Goal: Task Accomplishment & Management: Complete application form

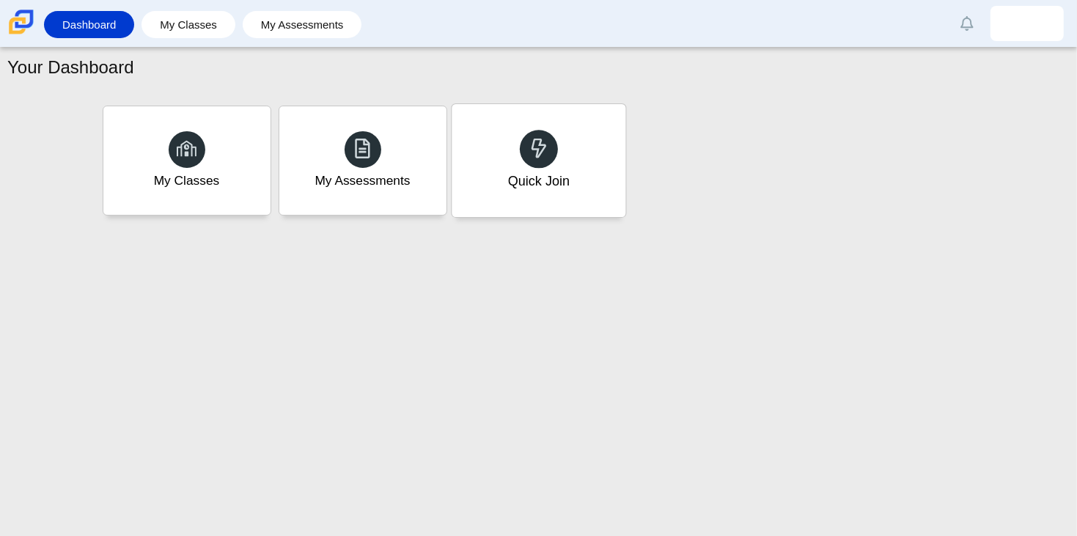
click at [515, 137] on div "Quick Join" at bounding box center [539, 160] width 174 height 113
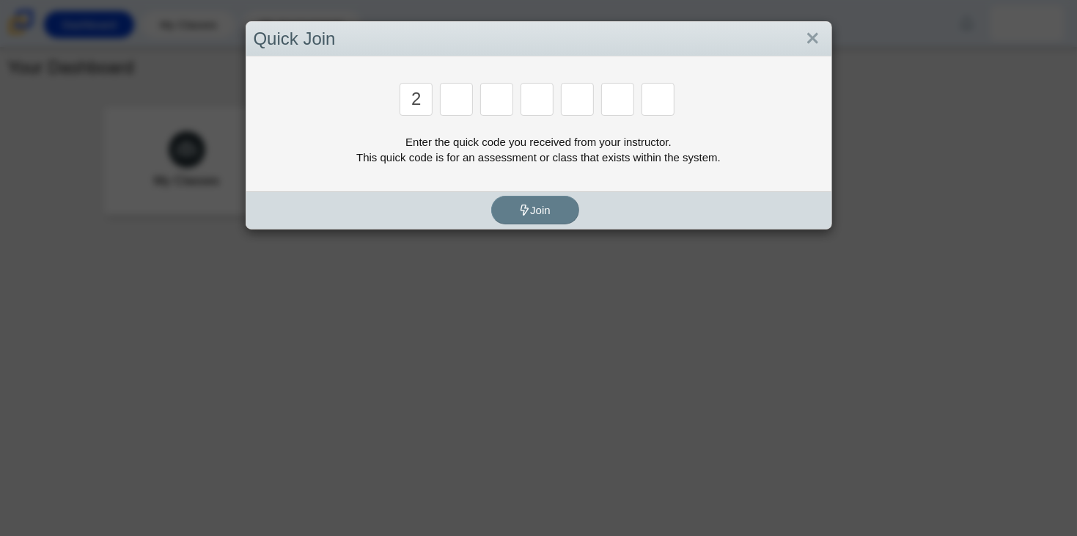
type input "2"
type input "c"
type input "u"
type input "p"
type input "s"
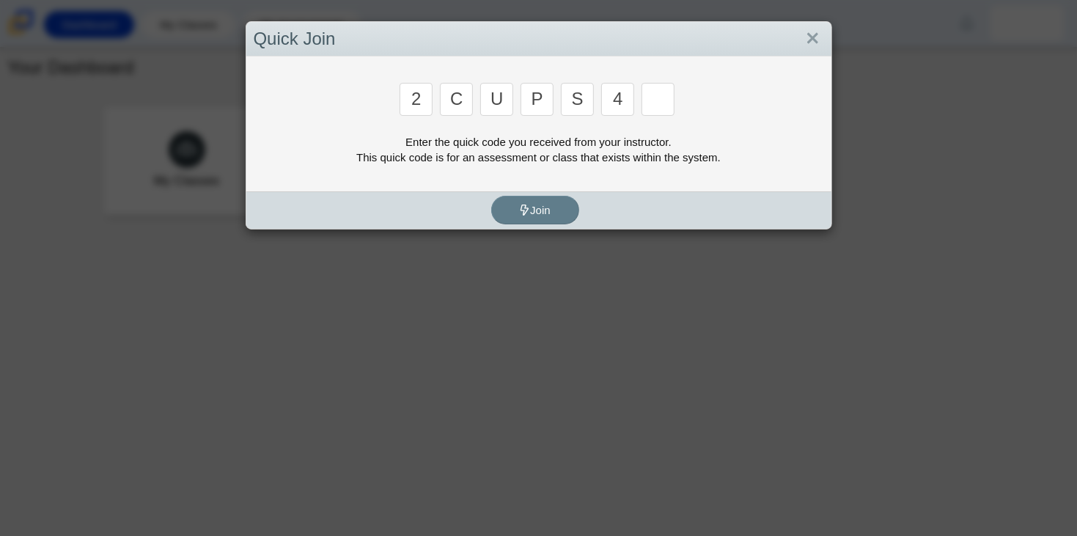
type input "4"
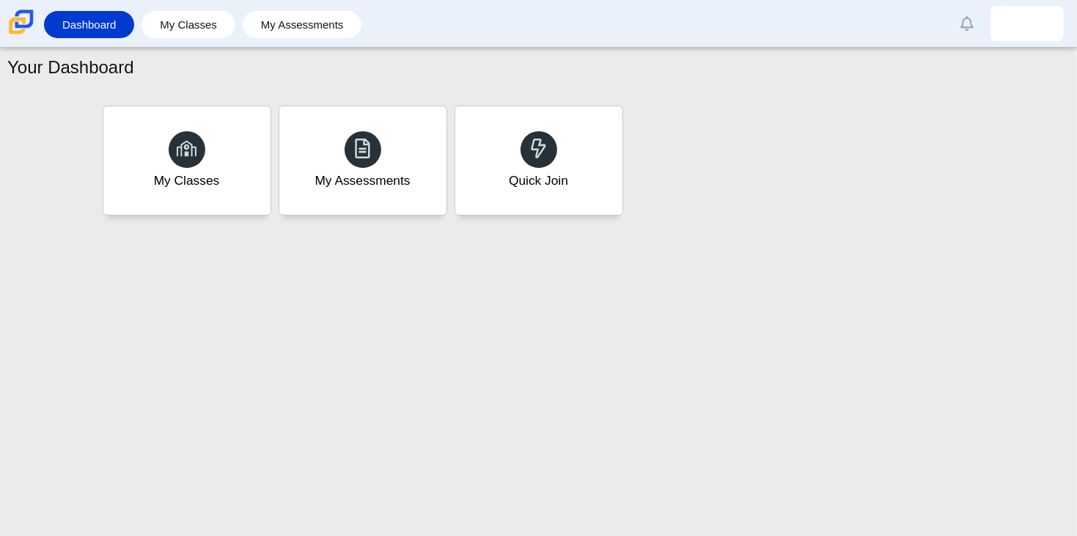
type input "a"
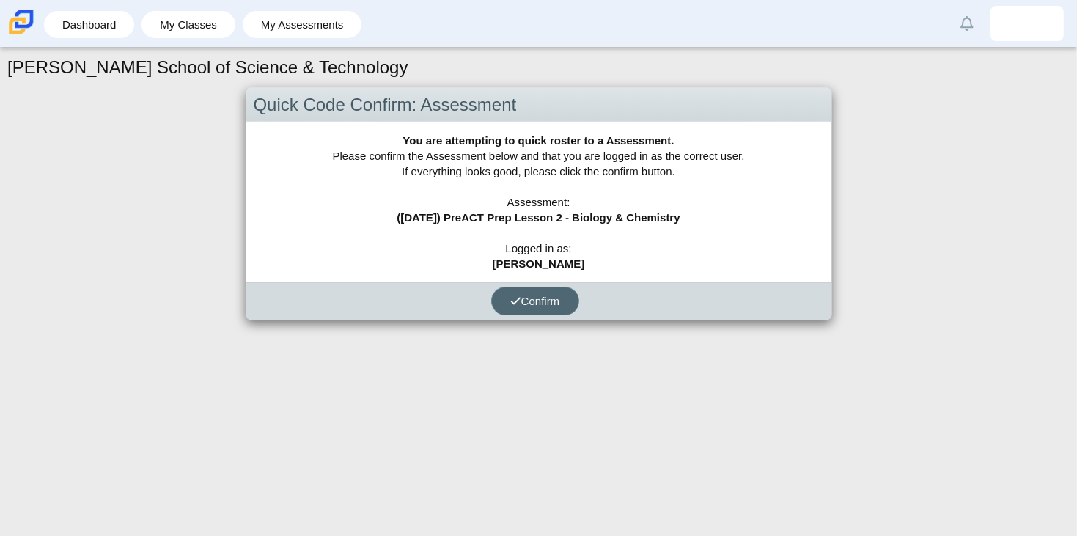
click at [554, 289] on button "Confirm" at bounding box center [535, 301] width 88 height 29
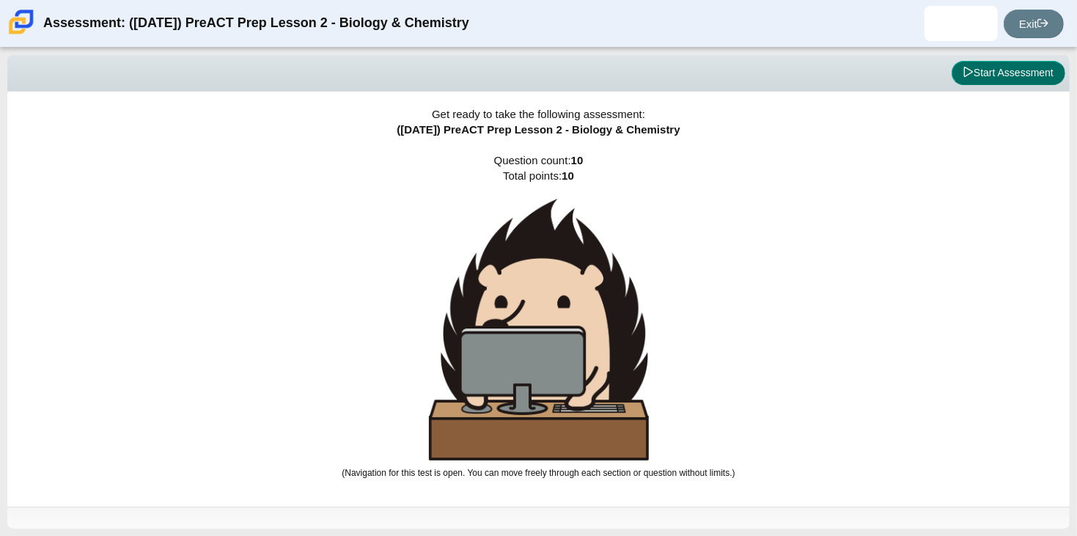
click at [1037, 67] on button "Start Assessment" at bounding box center [1009, 73] width 114 height 25
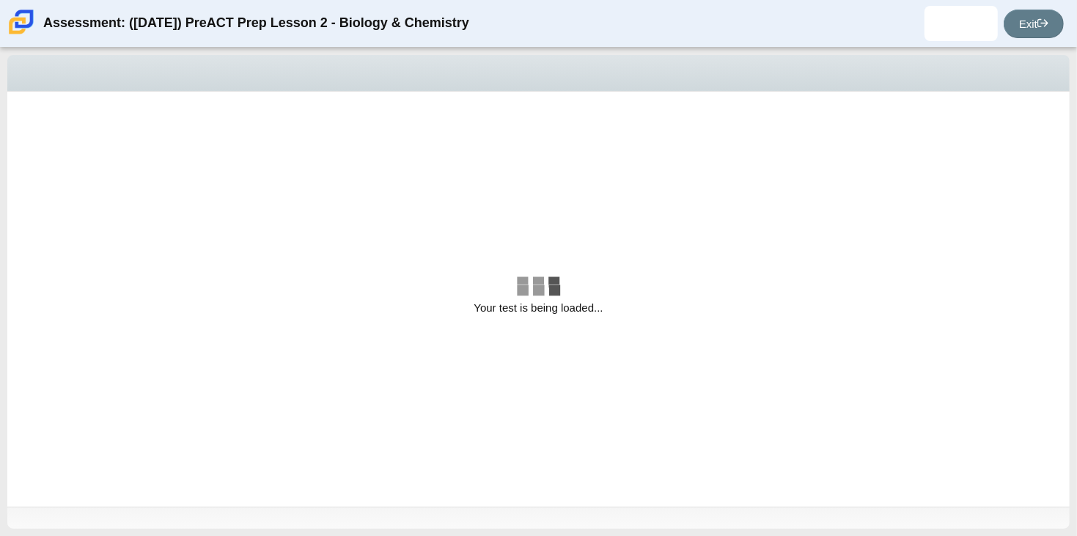
select select "88c27e0d-eae0-4ba9-ac20-9160ce6547ef"
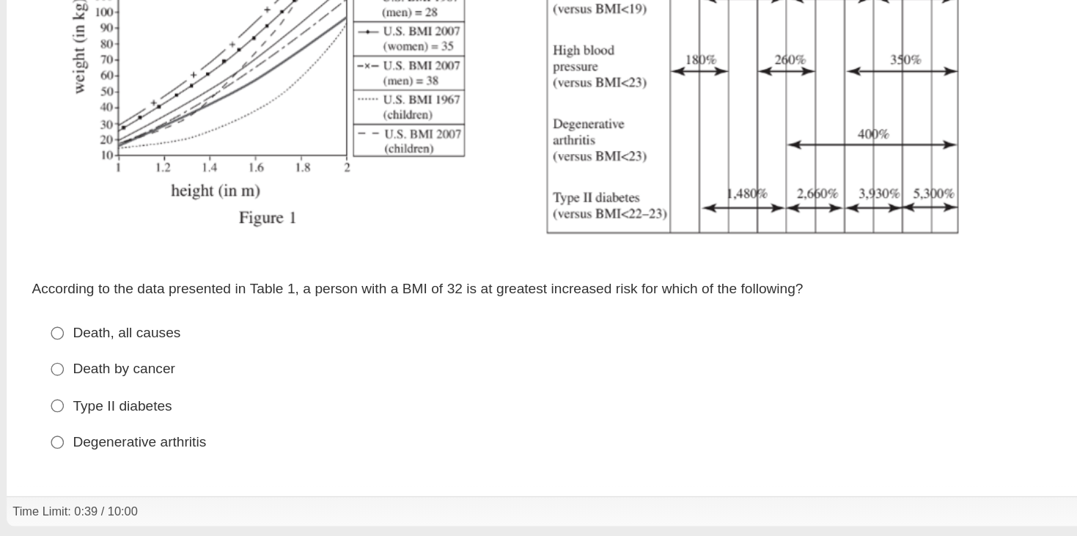
click at [124, 380] on div "Death, all causes" at bounding box center [524, 387] width 937 height 15
click at [49, 380] on input "Death, all causes Death, all causes" at bounding box center [45, 387] width 10 height 26
radio input "true"
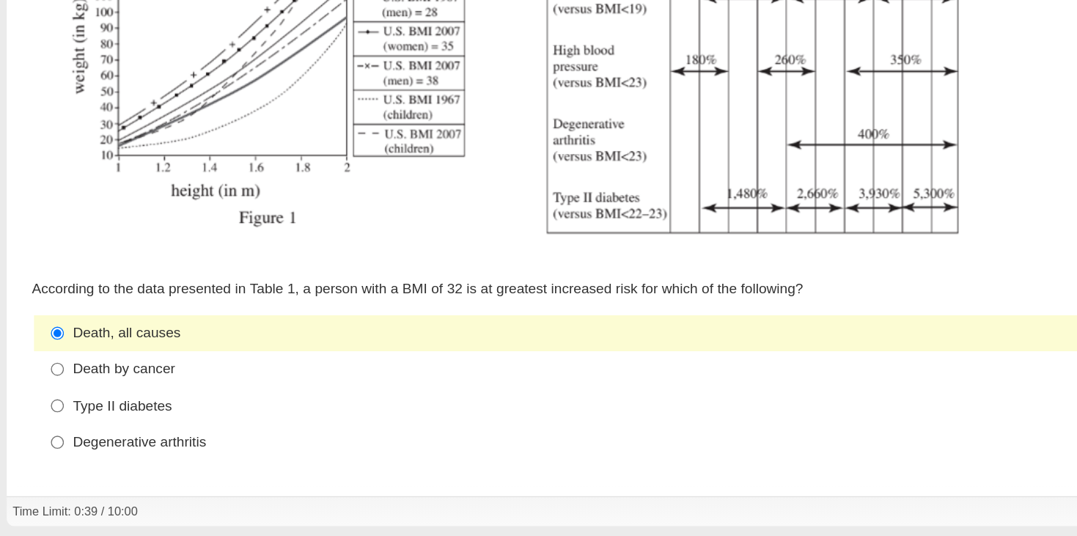
click at [101, 406] on div "Death by cancer" at bounding box center [524, 413] width 937 height 15
click at [49, 406] on input "Death by cancer Death by cancer" at bounding box center [45, 413] width 10 height 26
radio input "true"
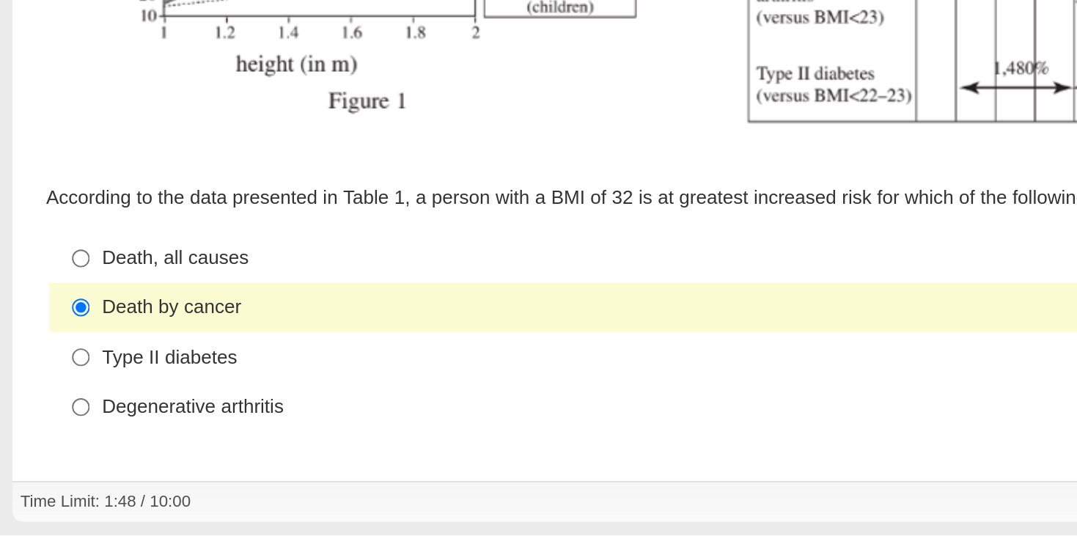
click at [181, 435] on div "Type II diabetes" at bounding box center [524, 440] width 937 height 15
click at [49, 435] on input "Type II diabetes Type II diabetes" at bounding box center [45, 440] width 10 height 26
radio input "true"
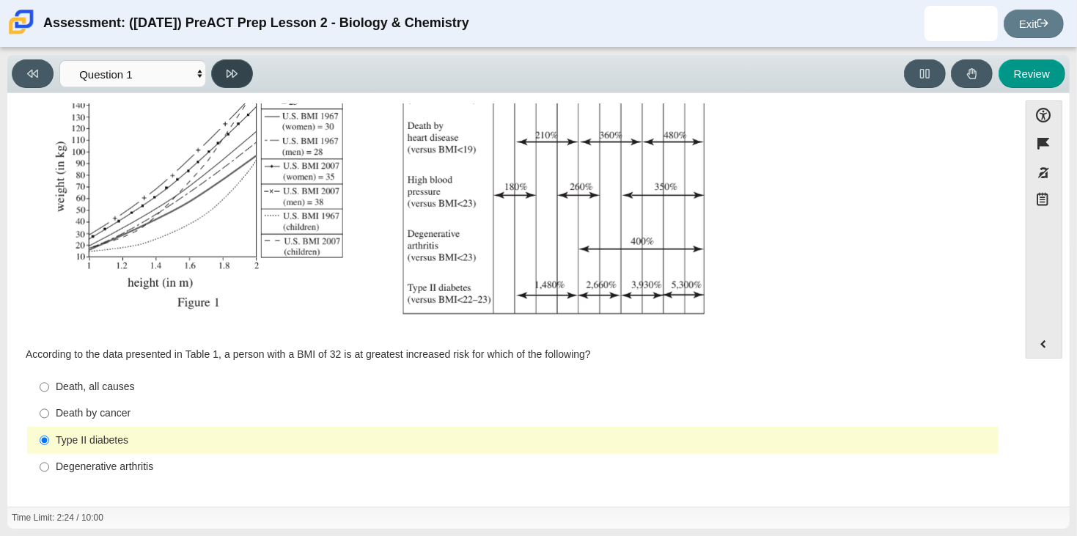
click at [232, 70] on icon at bounding box center [232, 74] width 11 height 8
select select "f31ee183-ab53-48c9-9374-3a18949ab500"
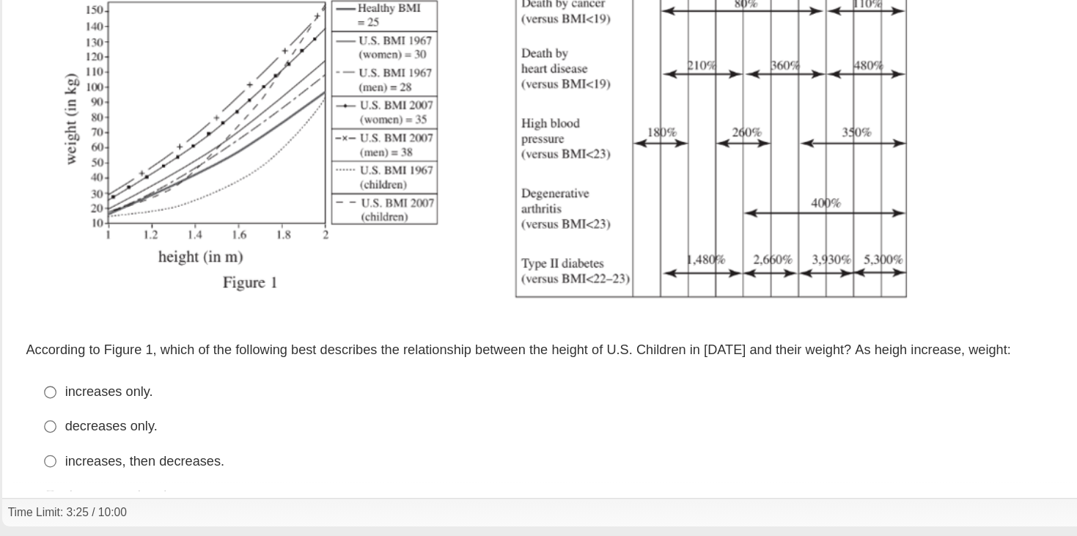
scroll to position [276, 0]
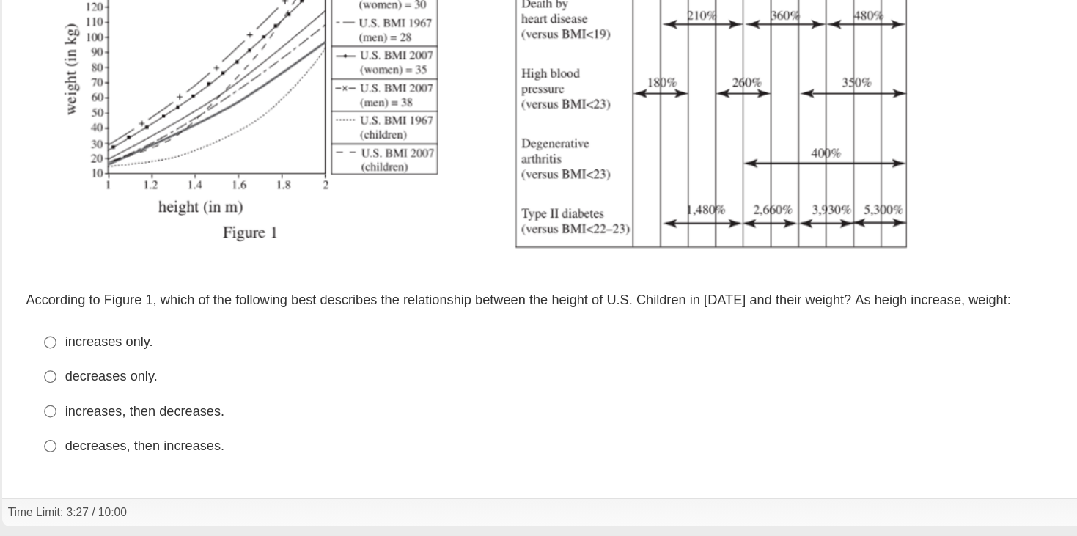
click at [121, 386] on div "increases only." at bounding box center [524, 387] width 937 height 15
click at [49, 386] on input "increases only. increases only." at bounding box center [45, 387] width 10 height 26
radio input "true"
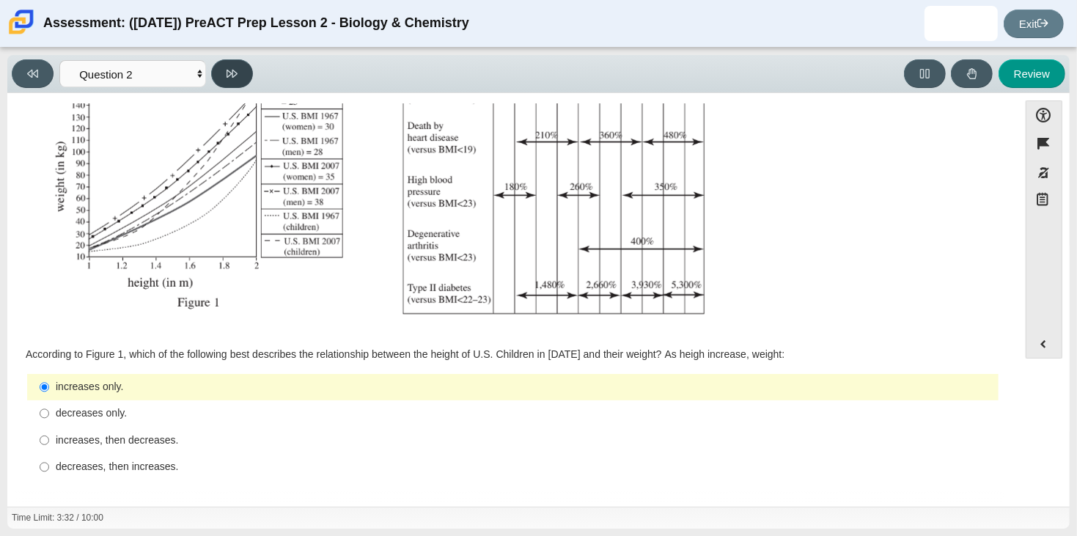
click at [230, 76] on icon at bounding box center [232, 73] width 11 height 11
select select "45e82964-709e-4180-9336-970e18221224"
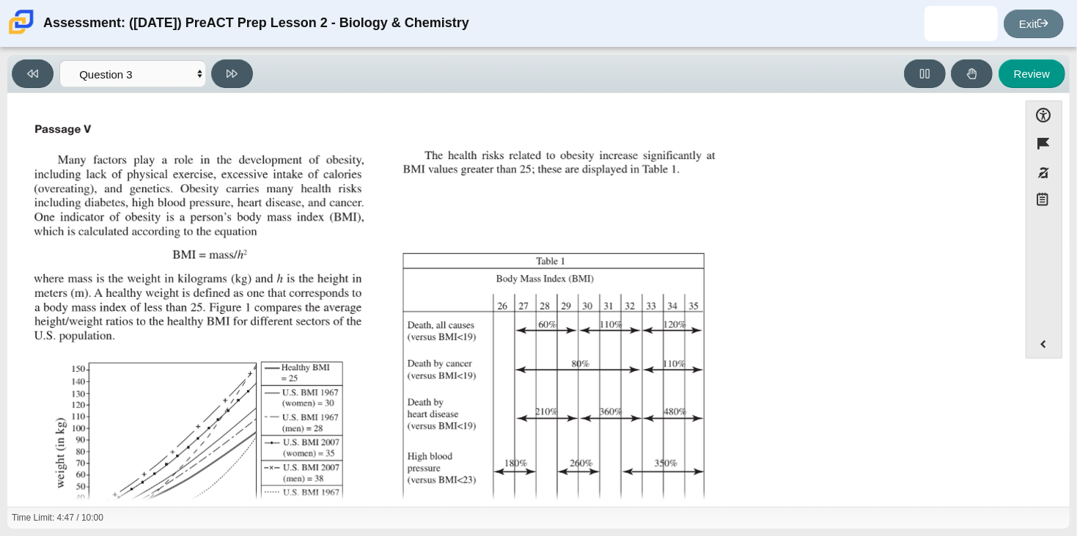
scroll to position [291, 0]
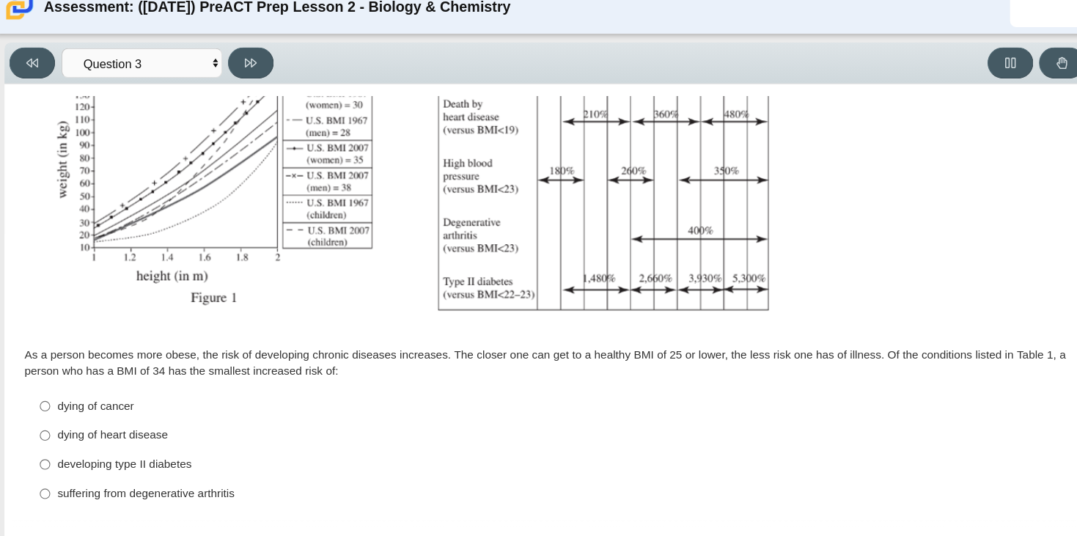
click at [182, 400] on label "dying of heart disease dying of heart disease" at bounding box center [513, 413] width 969 height 26
click at [49, 400] on input "dying of heart disease dying of heart disease" at bounding box center [45, 413] width 10 height 26
radio input "true"
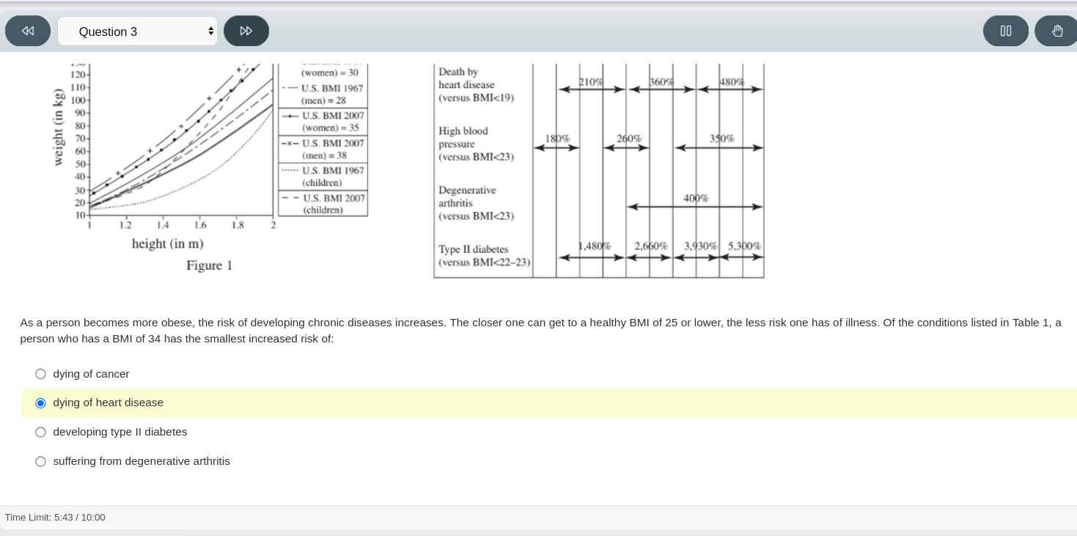
click at [238, 76] on button at bounding box center [232, 73] width 42 height 29
select select "71dcacfe-cf8b-4cdc-be22-b82c8aec5da2"
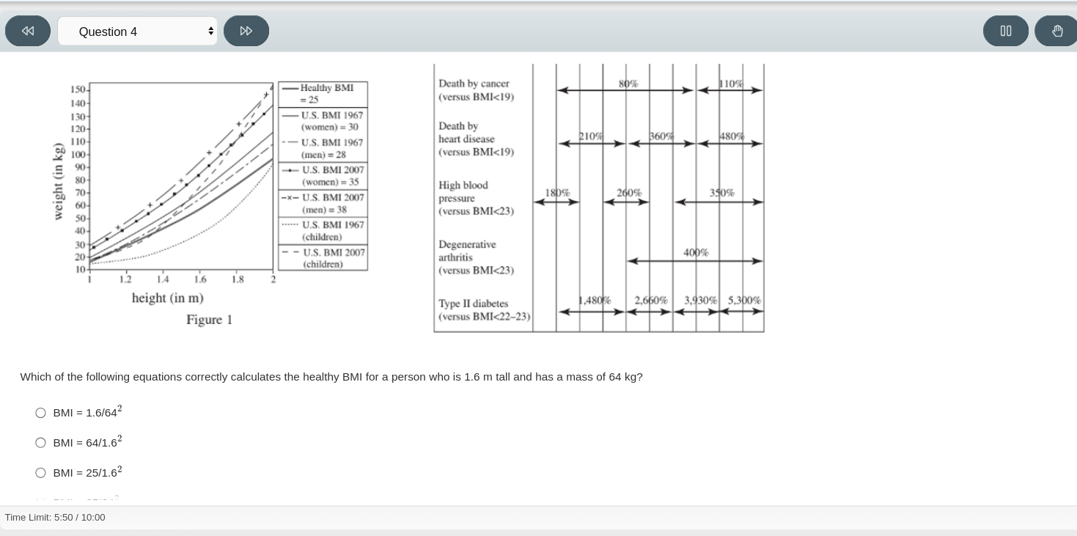
scroll to position [278, 0]
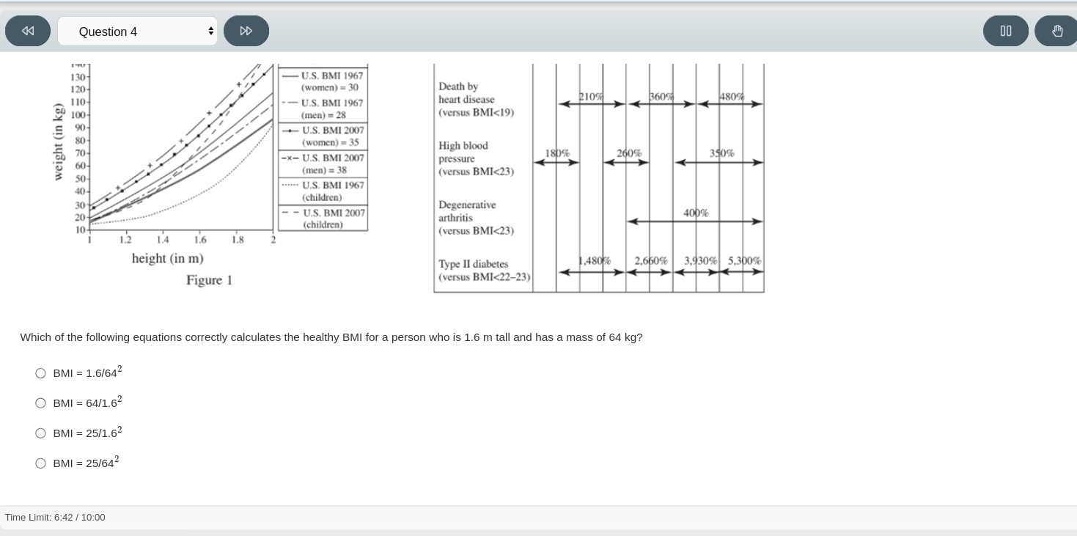
click at [100, 444] on div "BMI = 25/1.6 2" at bounding box center [524, 440] width 937 height 15
click at [49, 444] on input "BMI = 25/1.6 2 BMI = 25/1.62" at bounding box center [45, 440] width 10 height 27
radio input "true"
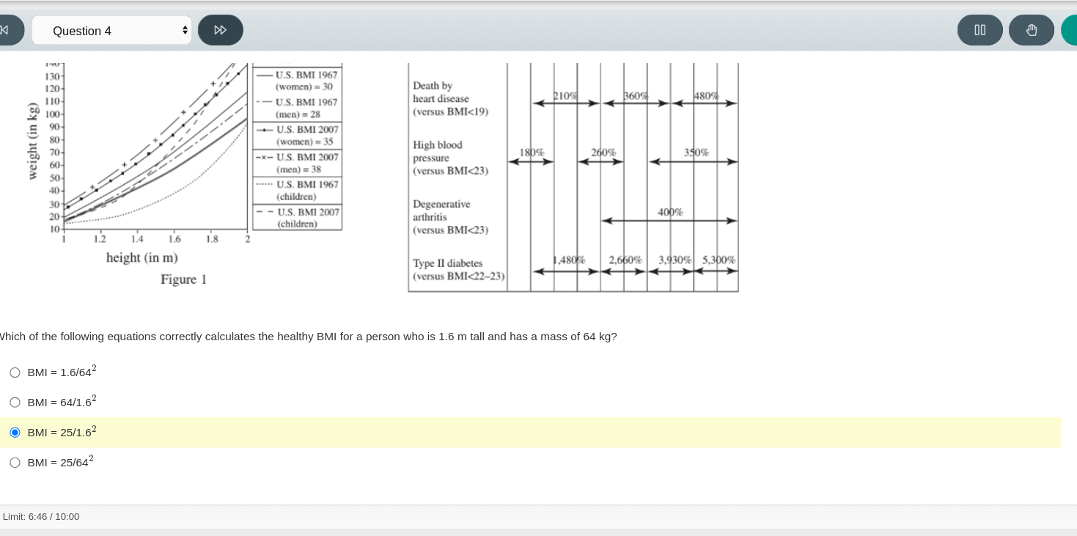
click at [224, 67] on button at bounding box center [232, 73] width 42 height 29
select select "c6558c8b-086a-4b4c-b582-9428309971ba"
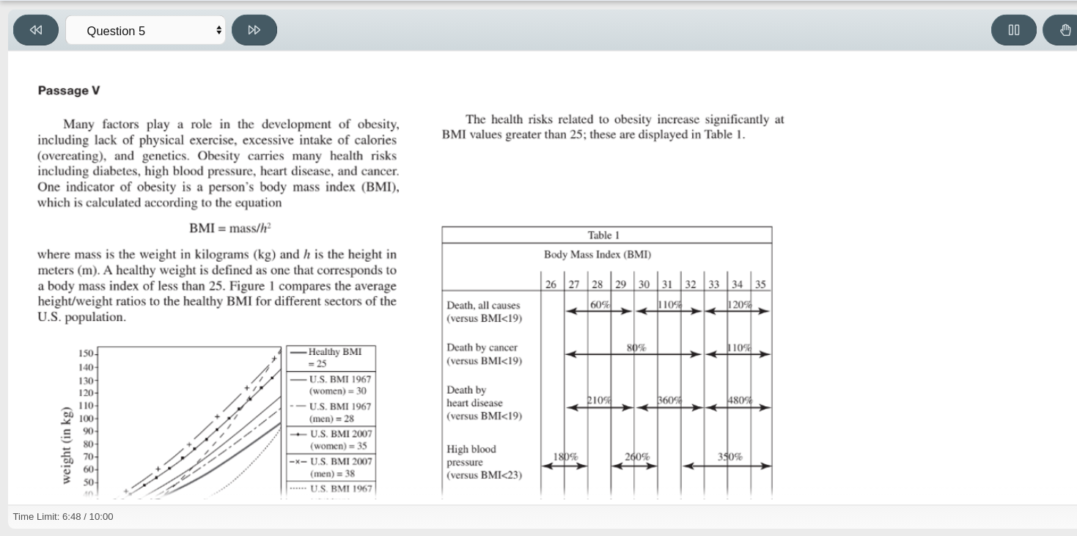
scroll to position [276, 0]
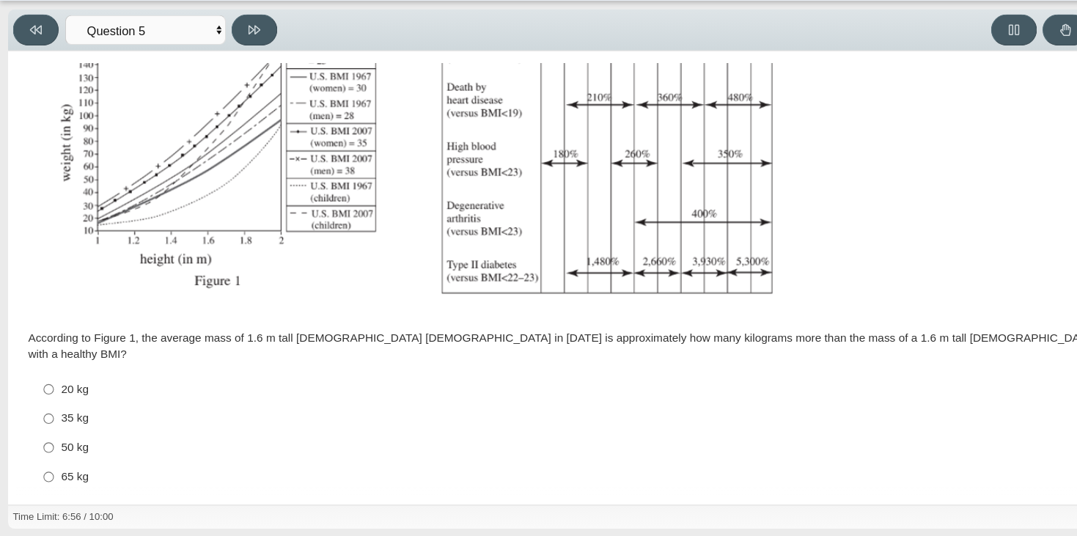
click at [86, 447] on div "50 kg" at bounding box center [524, 454] width 937 height 15
click at [49, 441] on input "50 kg 50 kg" at bounding box center [45, 454] width 10 height 26
radio input "true"
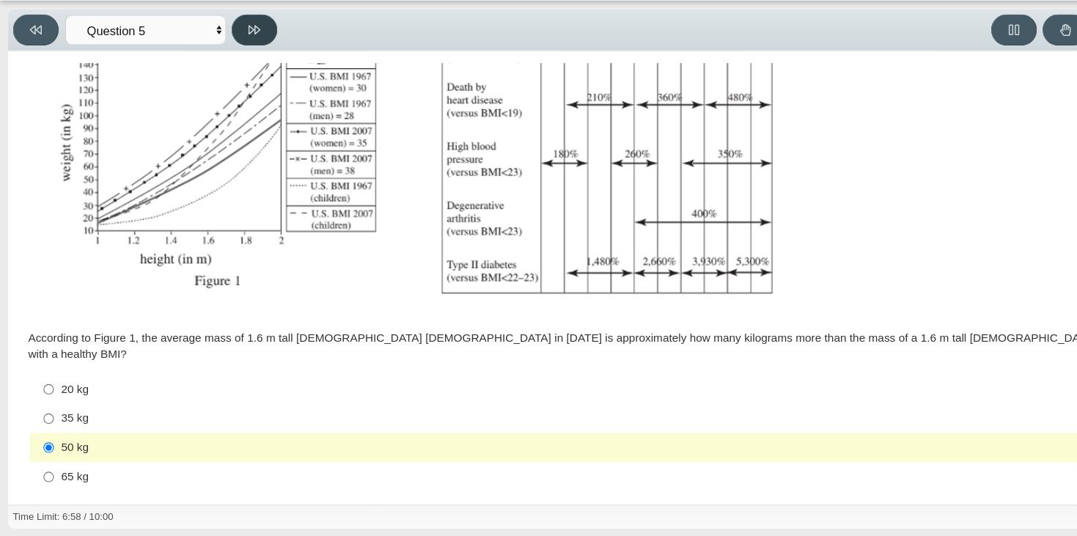
click at [240, 75] on button at bounding box center [232, 73] width 42 height 29
select select "74d98ab6-2529-481e-9250-4e9263ec31cd"
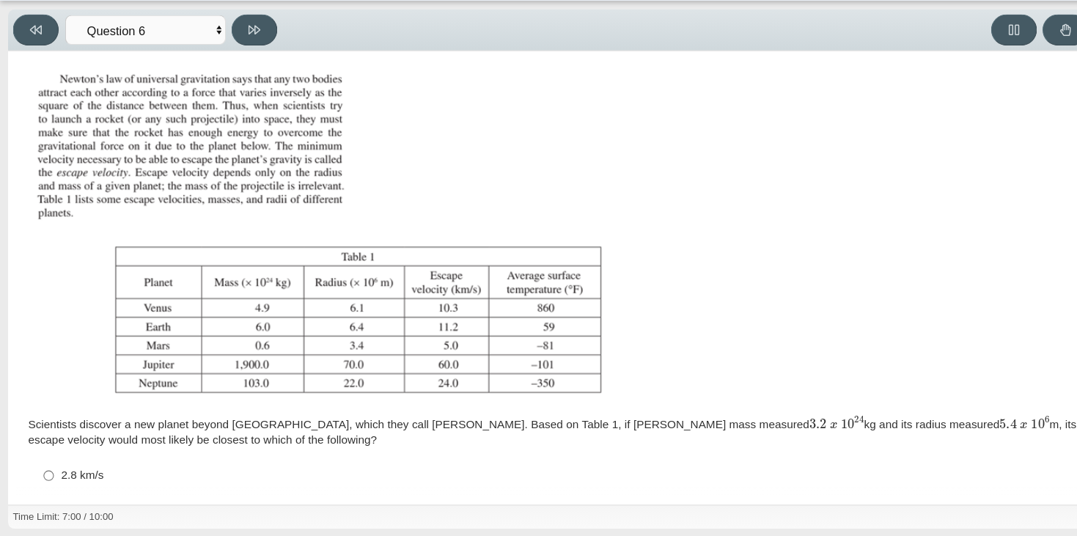
scroll to position [133, 0]
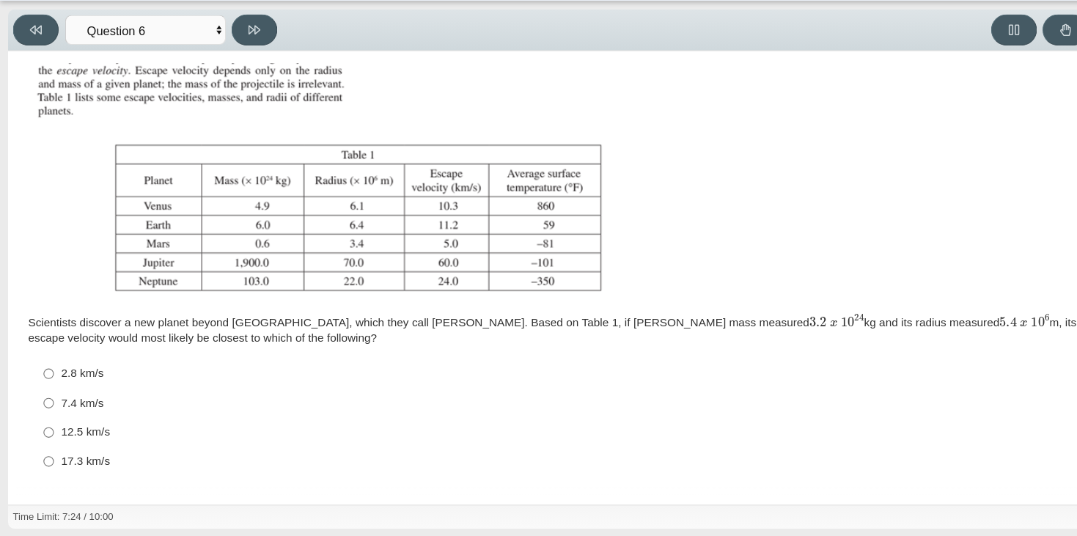
click at [88, 433] on div "12.5 km/s" at bounding box center [524, 440] width 937 height 15
click at [49, 433] on input "12.5 km/s 12.5 km/s" at bounding box center [45, 440] width 10 height 26
radio input "true"
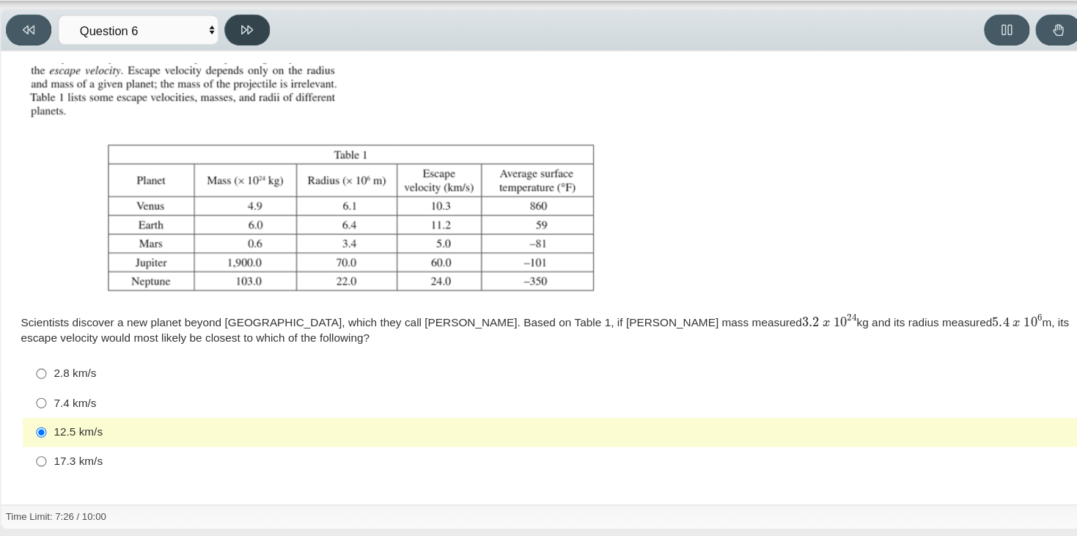
click at [221, 87] on button at bounding box center [232, 73] width 42 height 29
select select "31694628-7769-4744-9964-d3ed6115c03c"
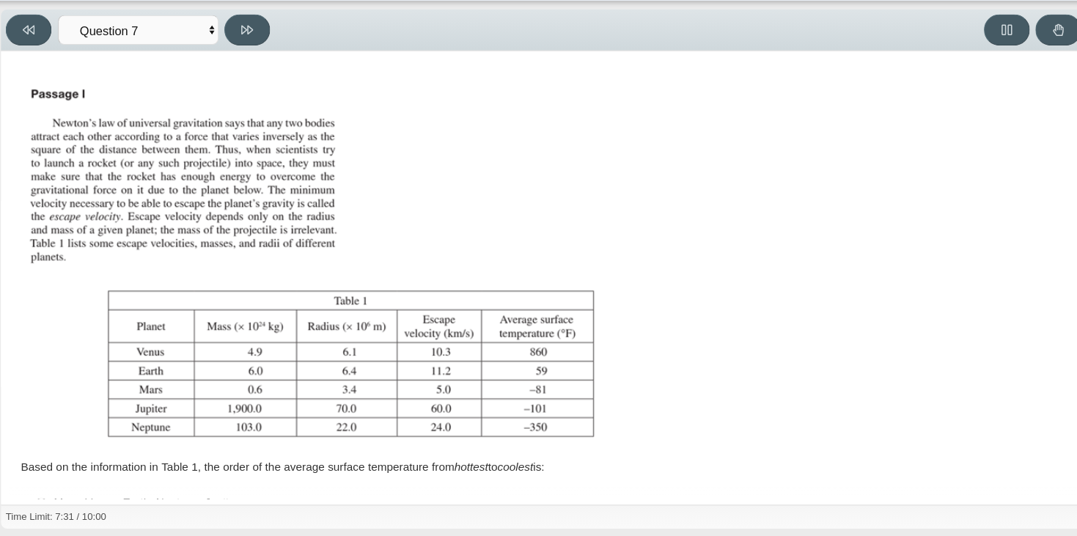
click at [567, 208] on div "Assessment items" at bounding box center [513, 284] width 970 height 334
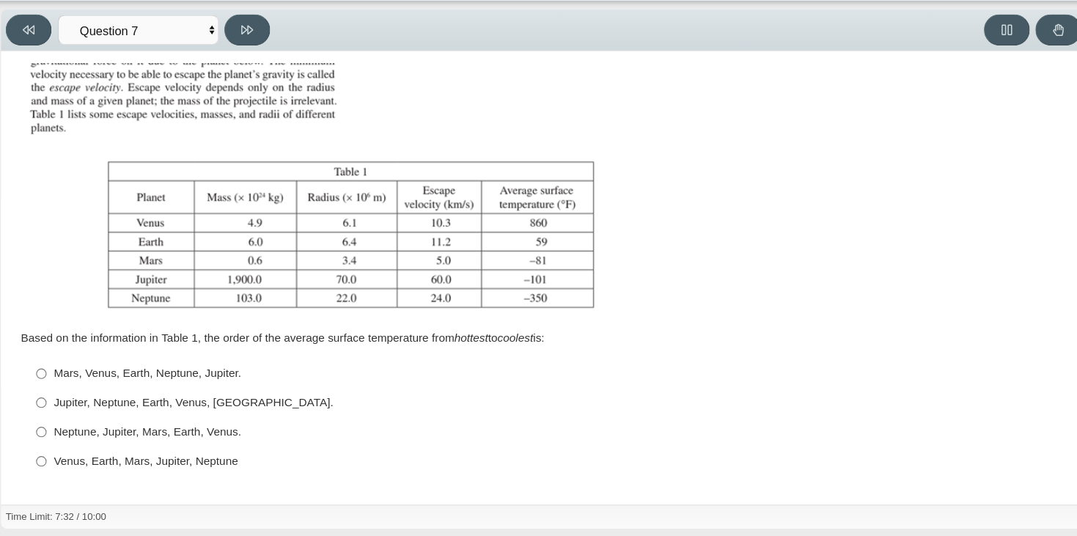
click at [139, 430] on label "Neptune, Jupiter, Mars, Earth, Venus. Neptune, Jupiter, Mars, Earth, Venus." at bounding box center [513, 440] width 969 height 26
click at [49, 430] on input "Neptune, Jupiter, Mars, Earth, Venus. Neptune, Jupiter, Mars, Earth, Venus." at bounding box center [45, 440] width 10 height 26
radio input "true"
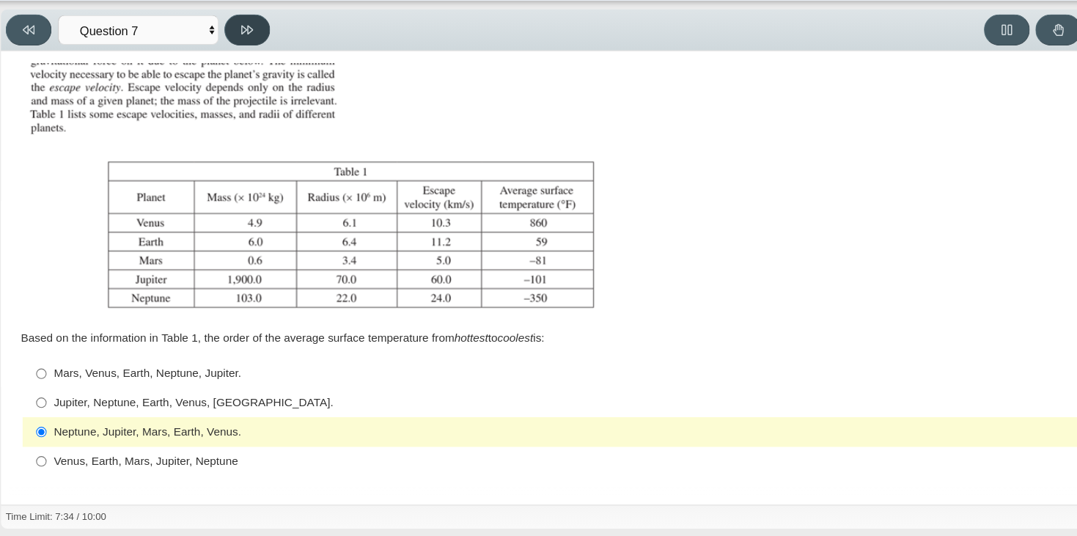
click at [234, 75] on icon at bounding box center [232, 74] width 11 height 8
select select "02960795-9514-4c41-985f-77b6951c8514"
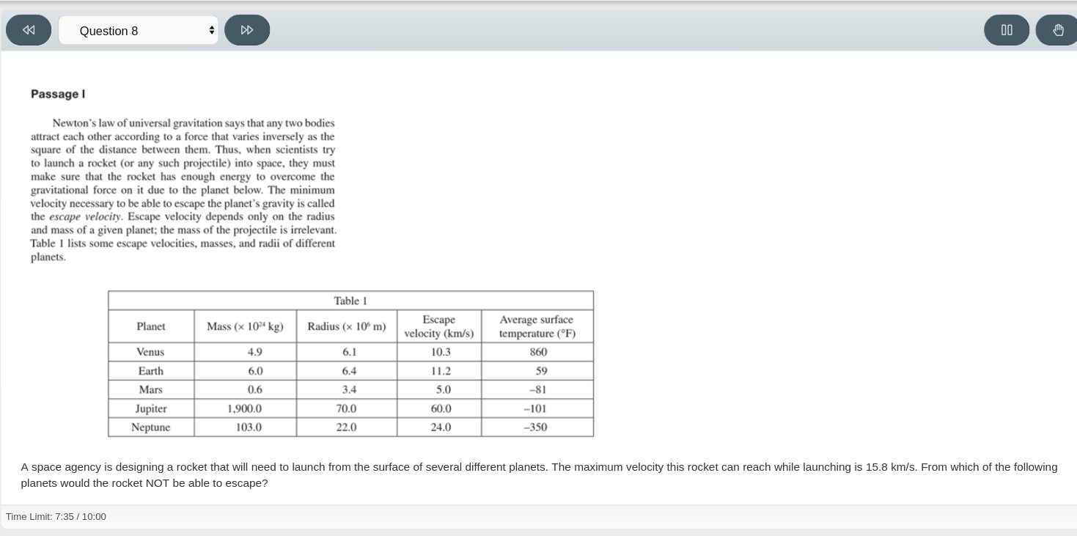
scroll to position [133, 0]
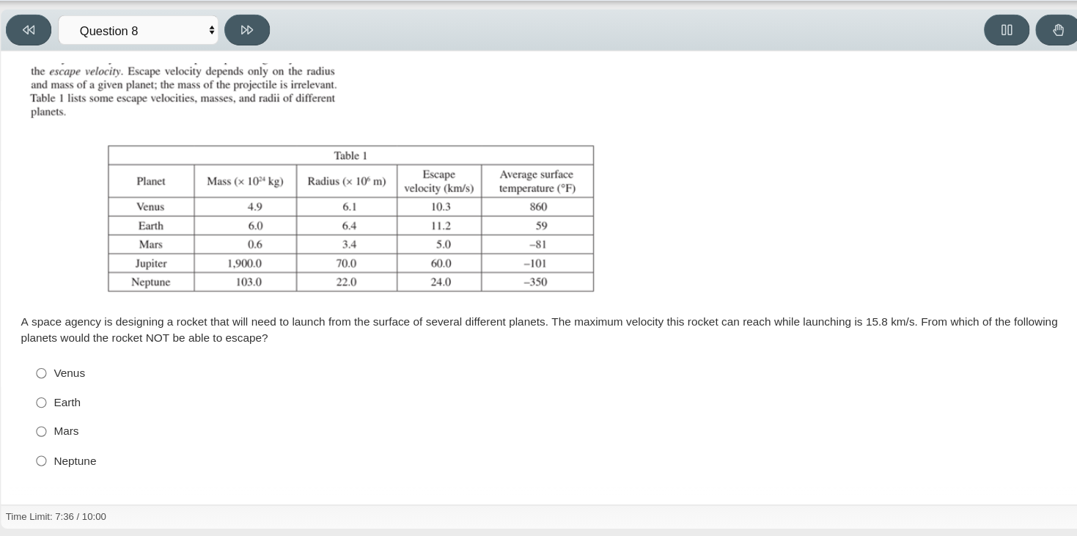
click at [110, 381] on div "Venus" at bounding box center [524, 387] width 937 height 15
click at [49, 381] on input "Venus Venus" at bounding box center [45, 386] width 10 height 26
radio input "true"
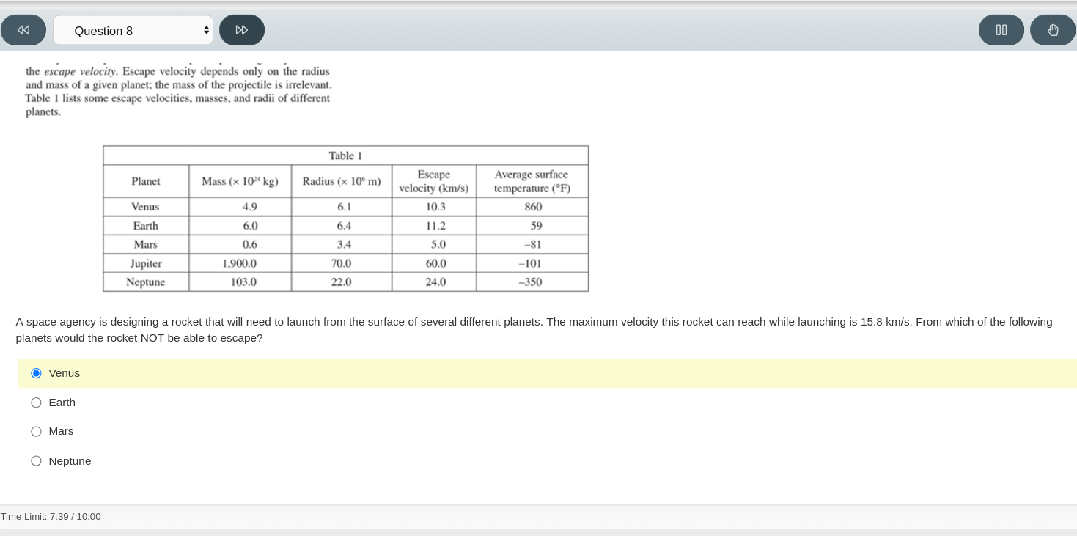
click at [229, 72] on icon at bounding box center [232, 73] width 11 height 11
select select "ef19177f-9eb9-441f-a0b9-65cd4e602bb5"
